Goal: Obtain resource: Download file/media

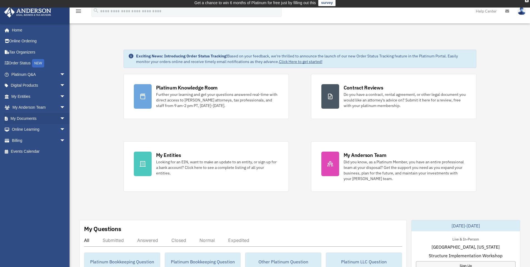
scroll to position [2, 0]
click at [23, 97] on link "My Entities arrow_drop_down" at bounding box center [39, 96] width 70 height 11
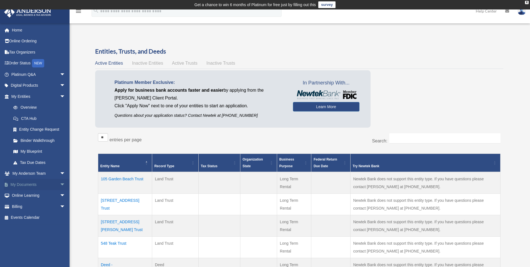
click at [26, 187] on link "My Documents arrow_drop_down" at bounding box center [39, 184] width 70 height 11
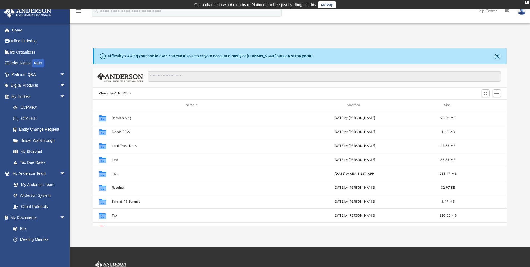
scroll to position [122, 410]
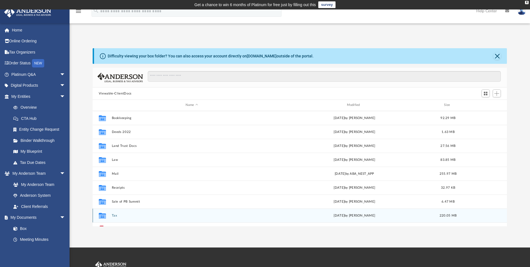
click at [114, 214] on button "Tax" at bounding box center [192, 215] width 160 height 4
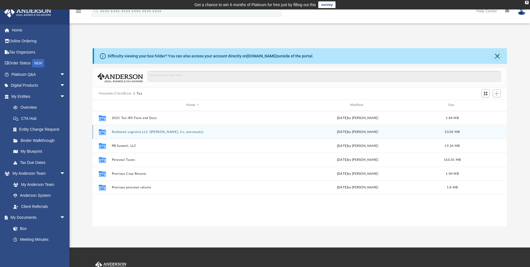
click at [125, 131] on button "Fastbreak Logistics LLC (Brian Bowen, Co. previously)" at bounding box center [193, 132] width 162 height 4
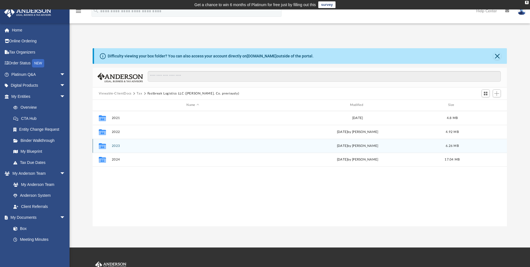
click at [116, 144] on button "2023" at bounding box center [193, 146] width 162 height 4
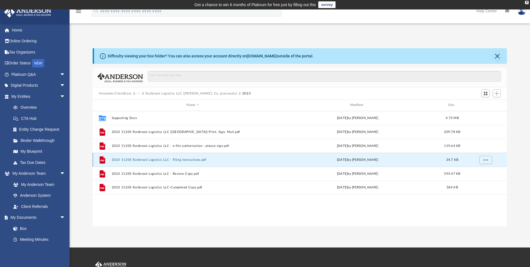
click at [131, 159] on button "2023 1120S Fastbreak Logistics LLC - Filing Instructions.pdf" at bounding box center [193, 160] width 162 height 4
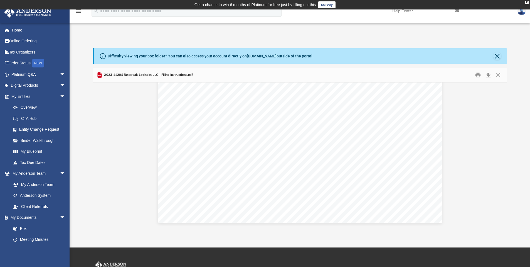
scroll to position [232, 0]
click at [498, 75] on button "Close" at bounding box center [498, 75] width 10 height 9
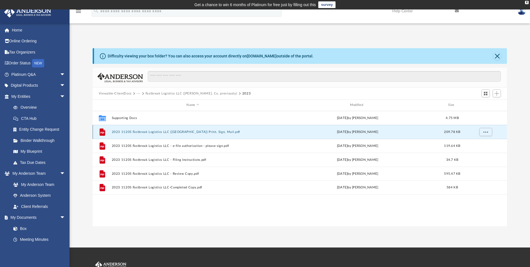
click at [160, 131] on button "2023 1120S Fastbreak Logistics LLC (Louisville) Print, Sign, Mail.pdf" at bounding box center [193, 132] width 162 height 4
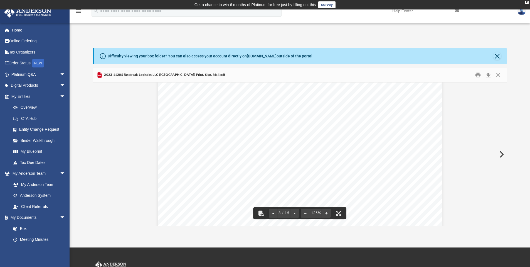
scroll to position [906, 0]
click at [499, 73] on button "Close" at bounding box center [498, 75] width 10 height 9
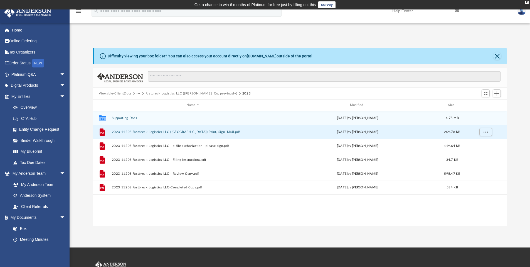
click at [126, 116] on button "Supporting Docs" at bounding box center [193, 118] width 162 height 4
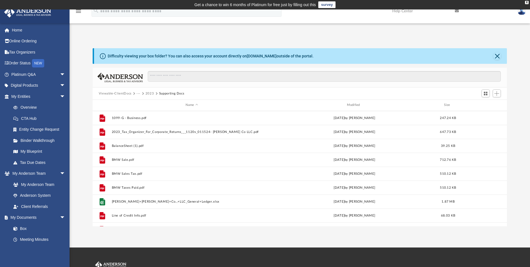
click at [147, 91] on button "2023" at bounding box center [150, 93] width 9 height 5
click at [118, 92] on button "Viewable-ClientDocs" at bounding box center [115, 93] width 33 height 5
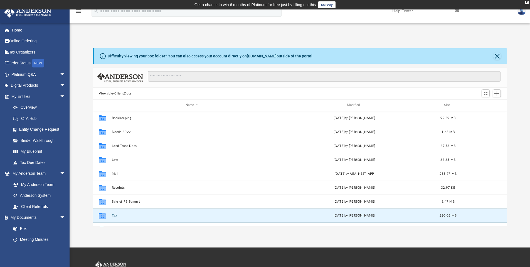
click at [114, 216] on button "Tax" at bounding box center [192, 215] width 160 height 4
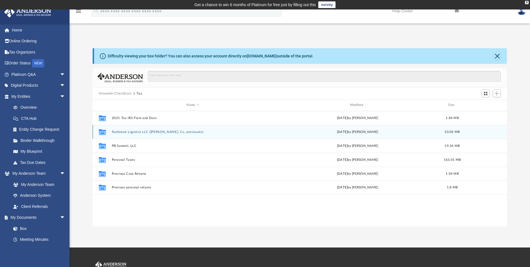
click at [129, 132] on button "Fastbreak Logistics LLC (Brian Bowen, Co. previously)" at bounding box center [193, 132] width 162 height 4
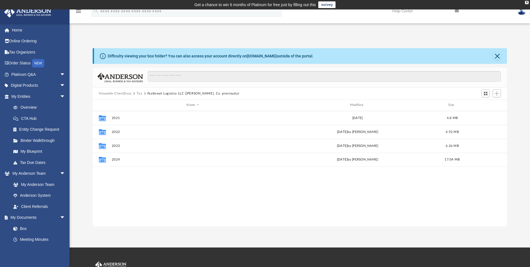
click at [139, 92] on button "Tax" at bounding box center [140, 93] width 6 height 5
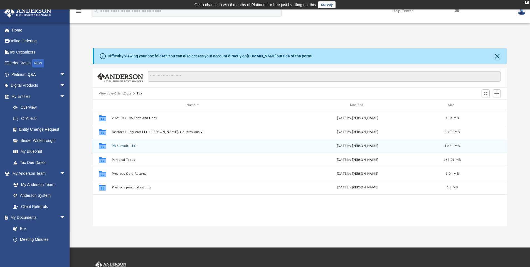
click at [128, 146] on button "PB Summit, LLC" at bounding box center [193, 146] width 162 height 4
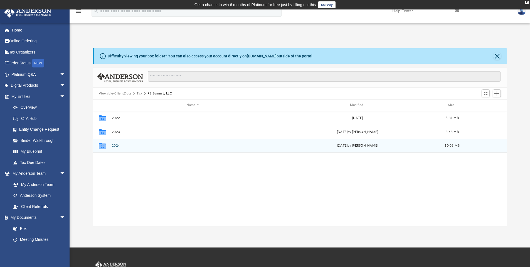
click at [118, 146] on button "2024" at bounding box center [193, 146] width 162 height 4
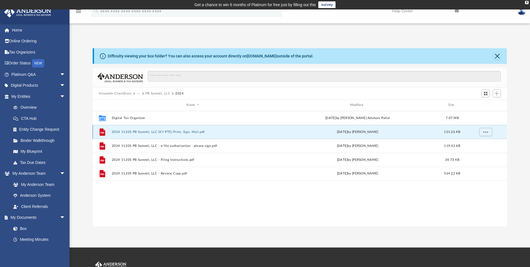
click at [144, 130] on button "2024 1120S PB Summit, LLC (KY PTE) Print, Sign, Mail.pdf" at bounding box center [193, 132] width 162 height 4
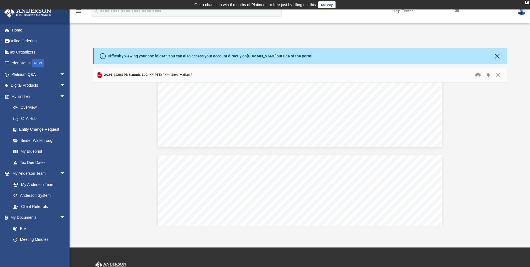
scroll to position [696, 0]
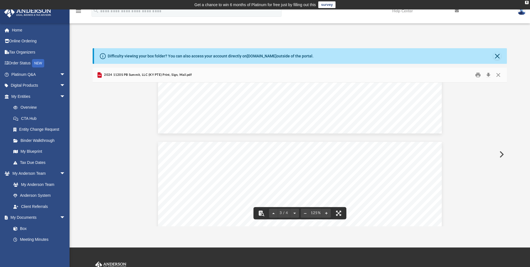
drag, startPoint x: 233, startPoint y: 200, endPoint x: 198, endPoint y: 198, distance: 35.4
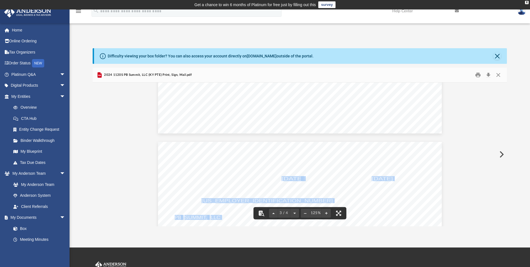
drag, startPoint x: 200, startPoint y: 199, endPoint x: 235, endPoint y: 200, distance: 35.9
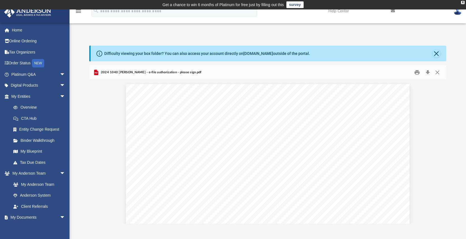
scroll to position [122, 353]
